Goal: Check status: Check status

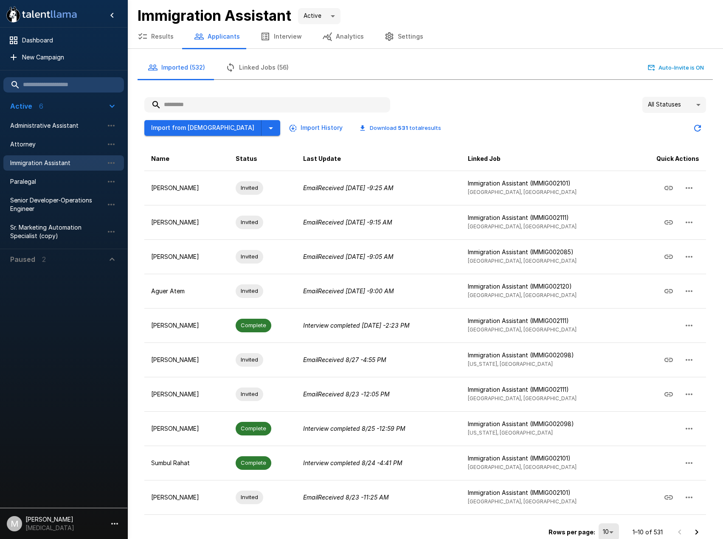
click at [202, 109] on input "text" at bounding box center [267, 104] width 246 height 15
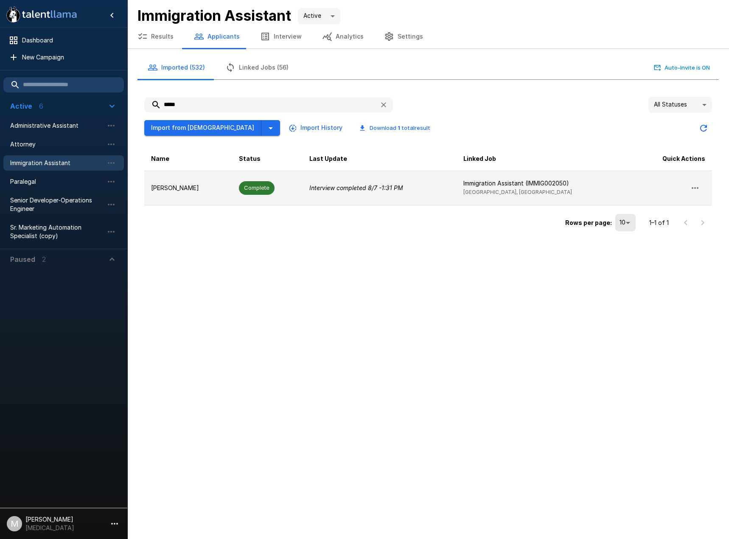
type input "*****"
click at [245, 184] on span "Complete" at bounding box center [257, 188] width 36 height 8
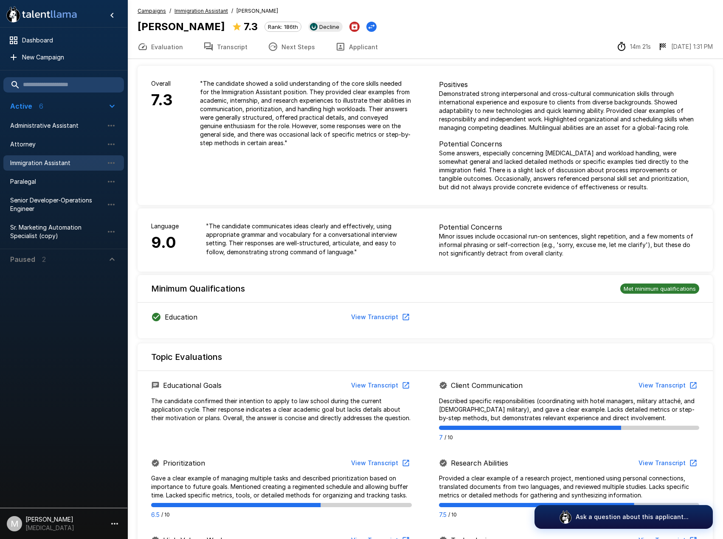
drag, startPoint x: 233, startPoint y: 50, endPoint x: 238, endPoint y: 50, distance: 5.1
click at [233, 50] on button "Transcript" at bounding box center [225, 47] width 64 height 24
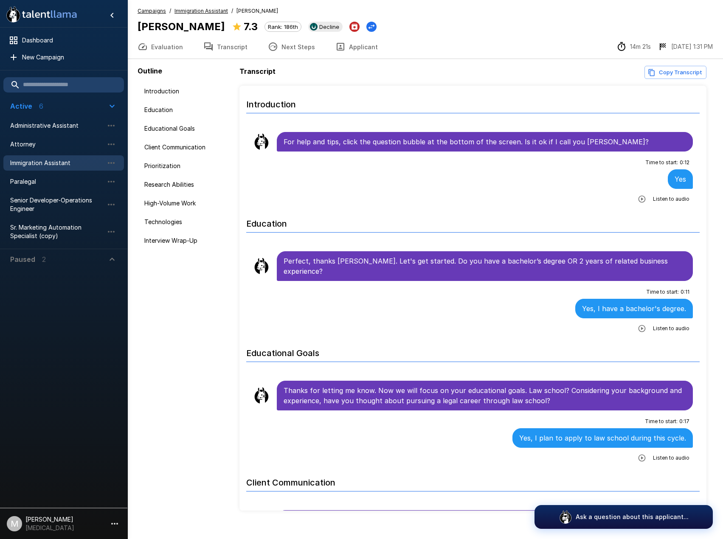
click at [300, 47] on button "Next Steps" at bounding box center [291, 47] width 67 height 24
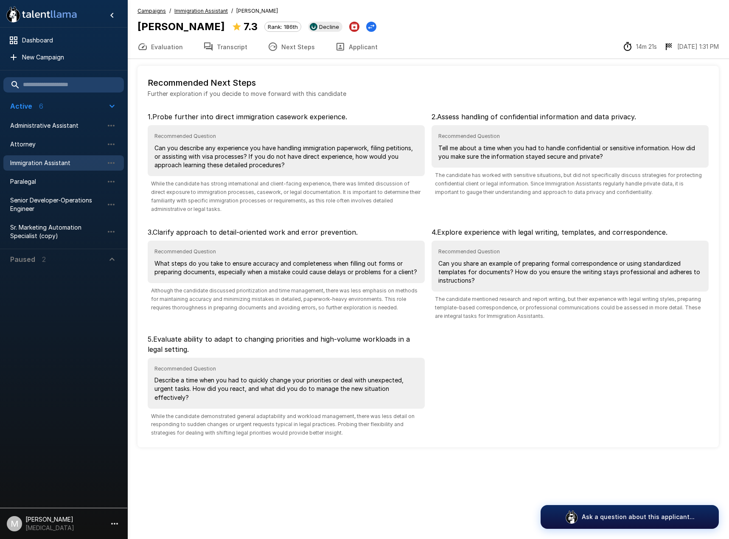
click at [252, 44] on button "Transcript" at bounding box center [225, 47] width 64 height 24
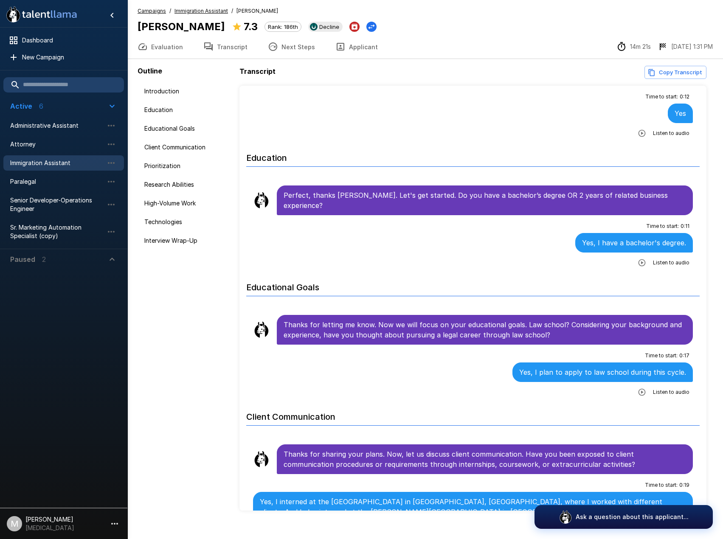
scroll to position [255, 0]
